Goal: Entertainment & Leisure: Browse casually

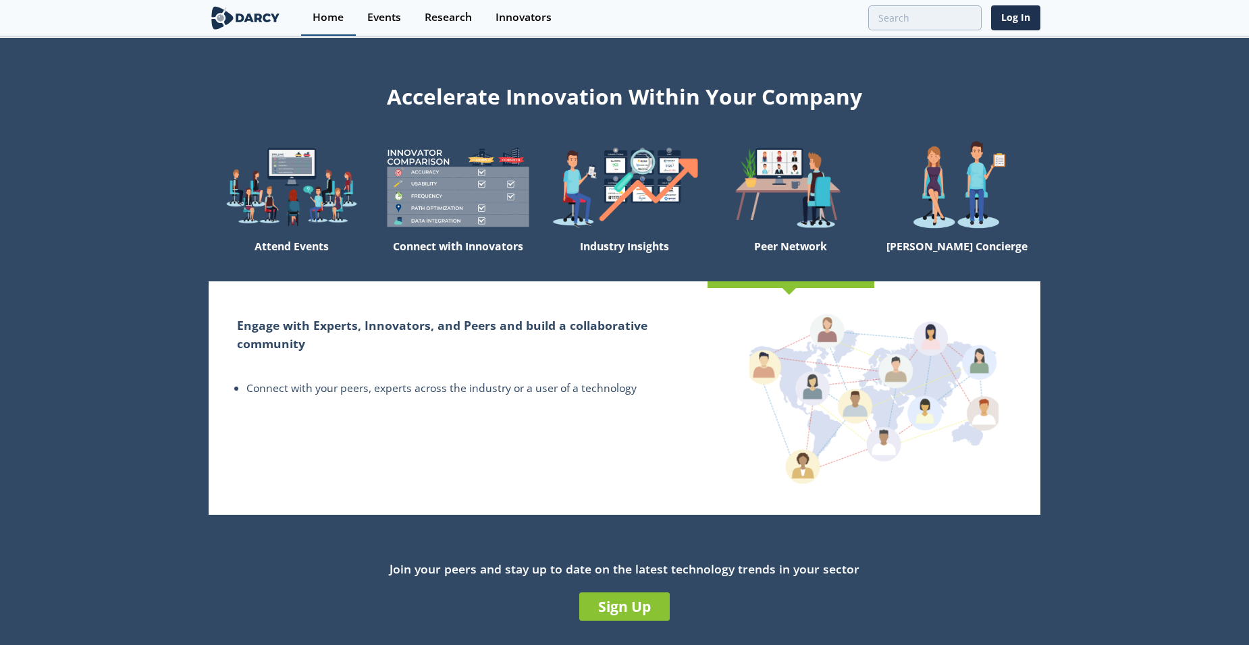
click at [336, 12] on div "Home" at bounding box center [327, 17] width 31 height 11
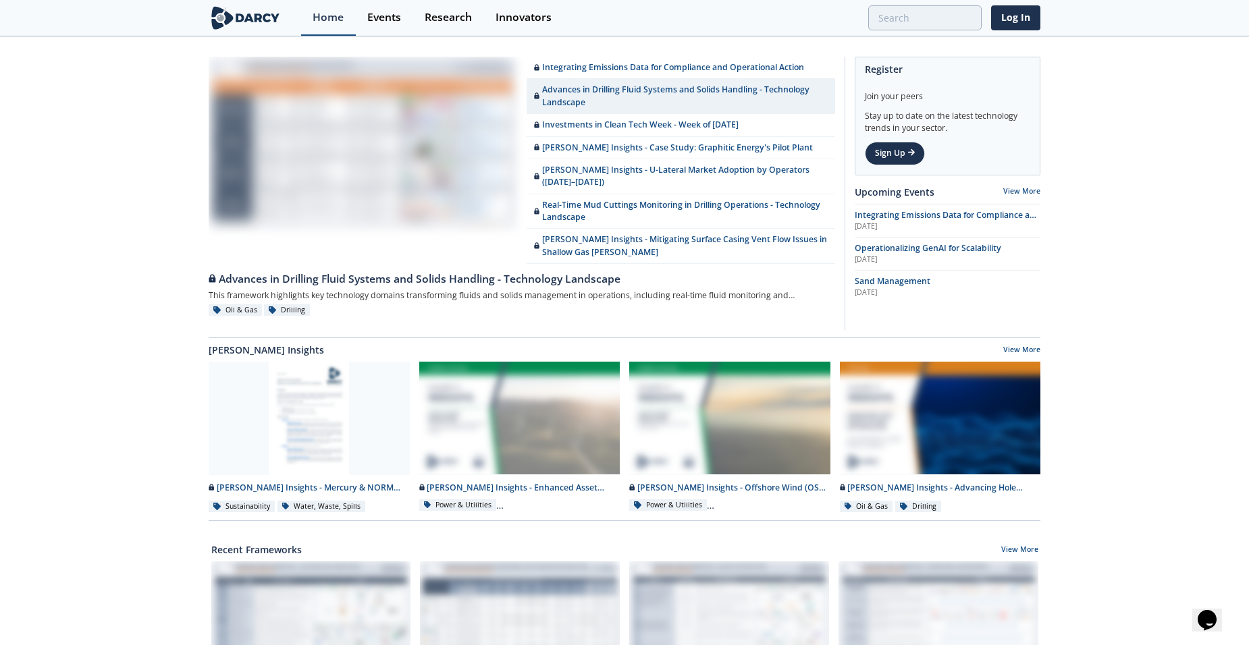
click at [329, 13] on div "Home" at bounding box center [327, 17] width 31 height 11
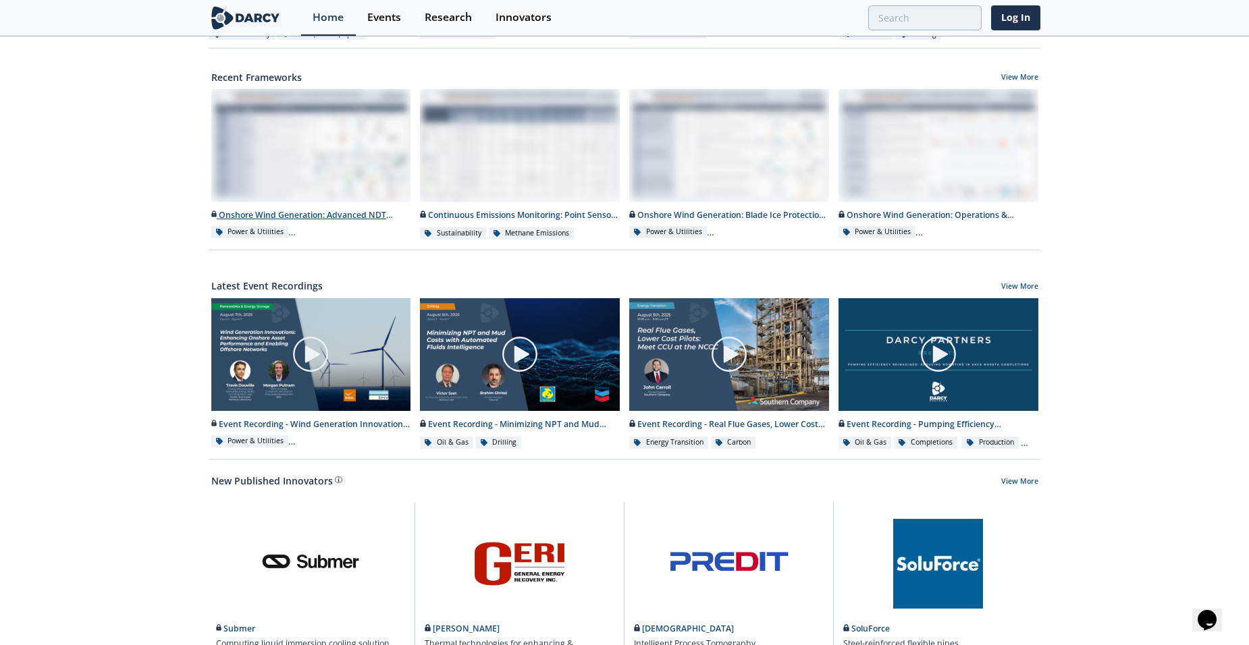
scroll to position [461, 0]
click at [302, 348] on img at bounding box center [311, 354] width 38 height 38
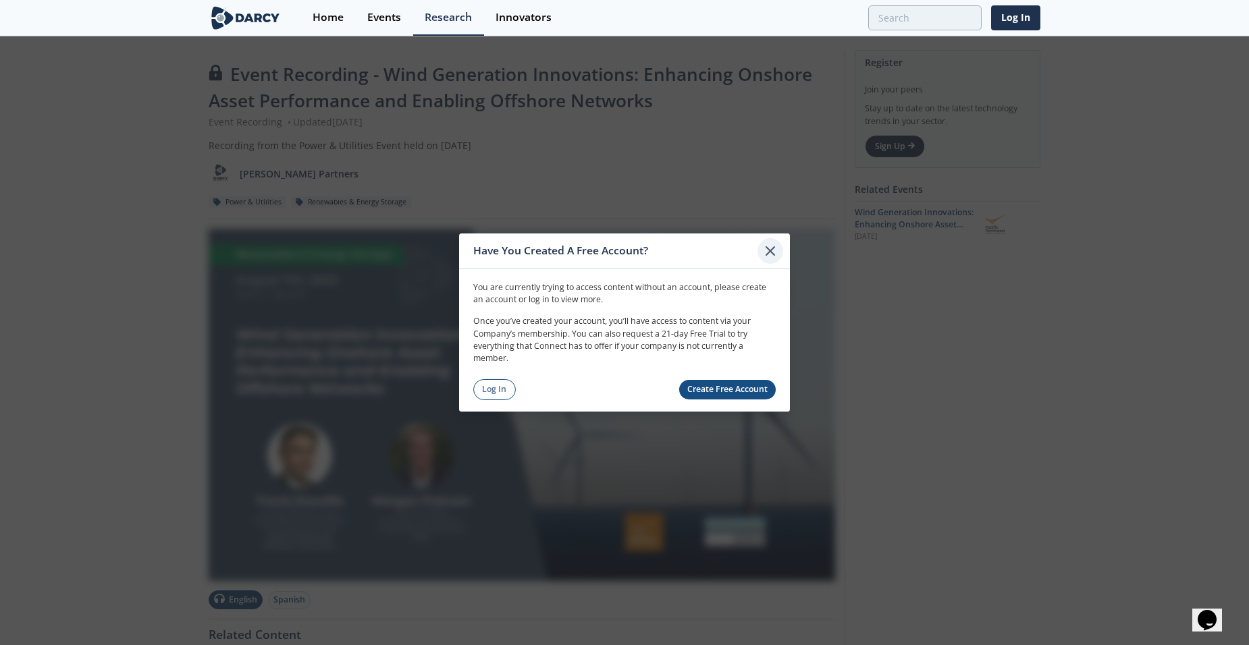
click at [759, 251] on div at bounding box center [770, 251] width 26 height 26
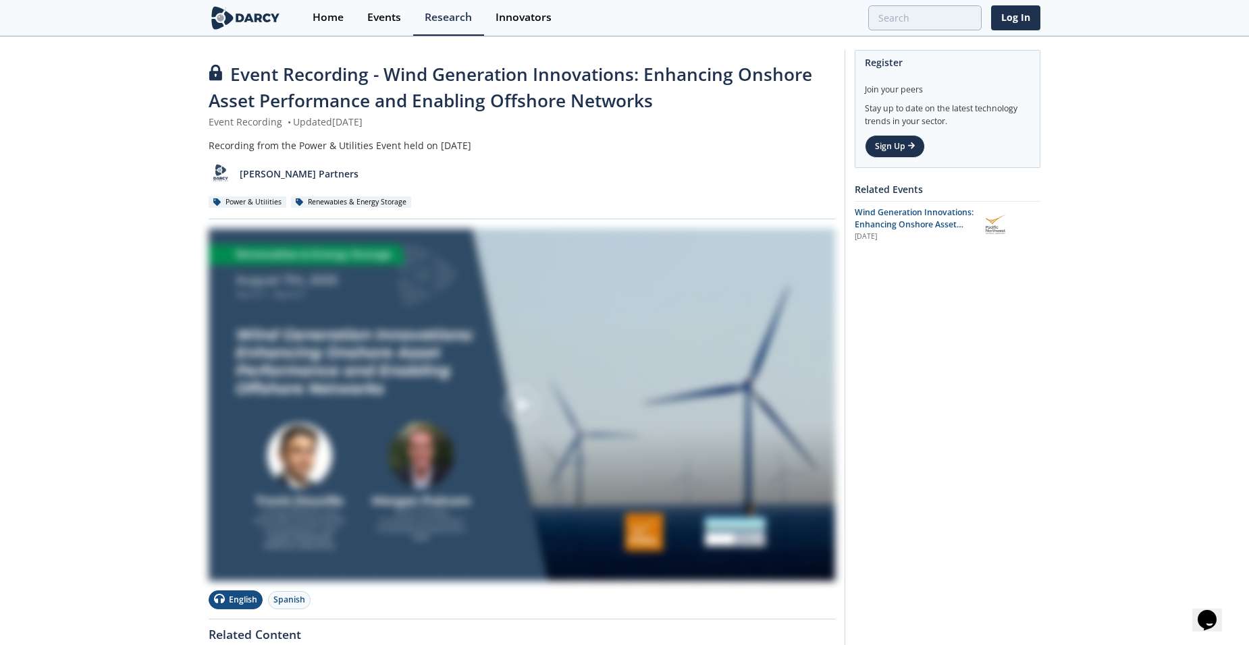
click at [254, 28] on img at bounding box center [246, 18] width 74 height 24
